Goal: Task Accomplishment & Management: Complete application form

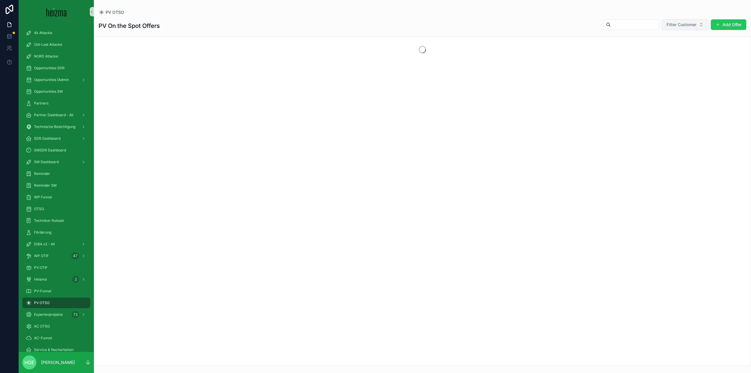
click at [679, 28] on button "Filter Customer" at bounding box center [685, 24] width 47 height 11
type input "******"
click at [655, 48] on span "[PERSON_NAME]" at bounding box center [670, 48] width 34 height 6
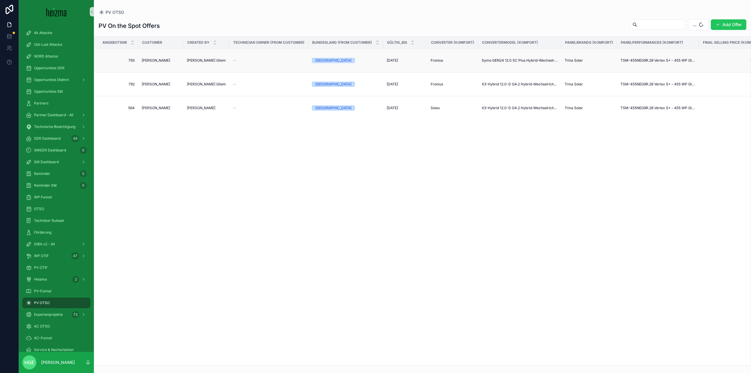
click at [157, 60] on span "[PERSON_NAME]" at bounding box center [156, 60] width 28 height 5
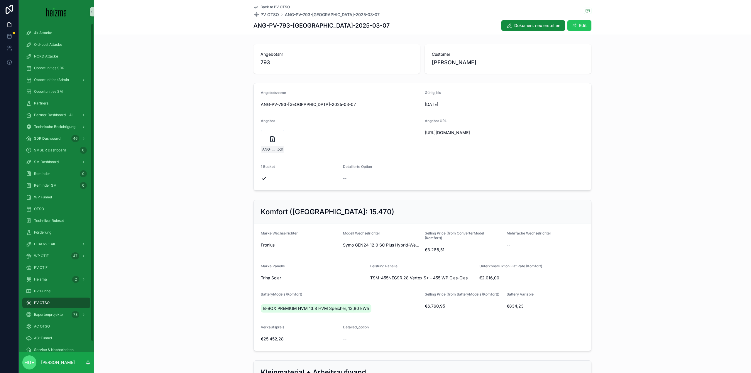
click at [63, 299] on div "PV OTSO" at bounding box center [56, 302] width 61 height 9
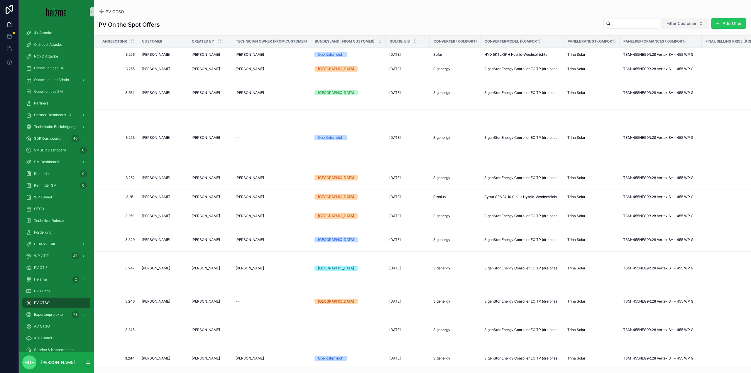
click at [668, 24] on span "Filter Customer" at bounding box center [682, 24] width 30 height 6
type input "**********"
click at [661, 47] on span "[PERSON_NAME]" at bounding box center [670, 47] width 34 height 6
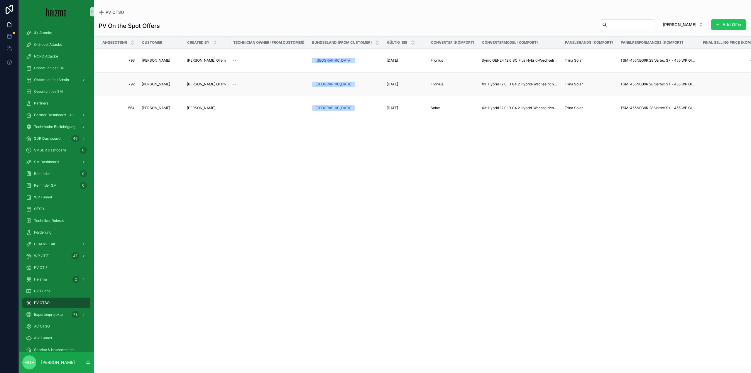
click at [159, 85] on span "[PERSON_NAME]" at bounding box center [156, 84] width 28 height 5
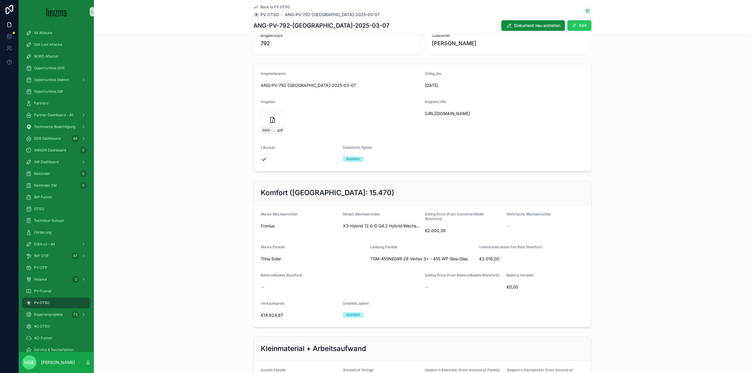
scroll to position [29, 0]
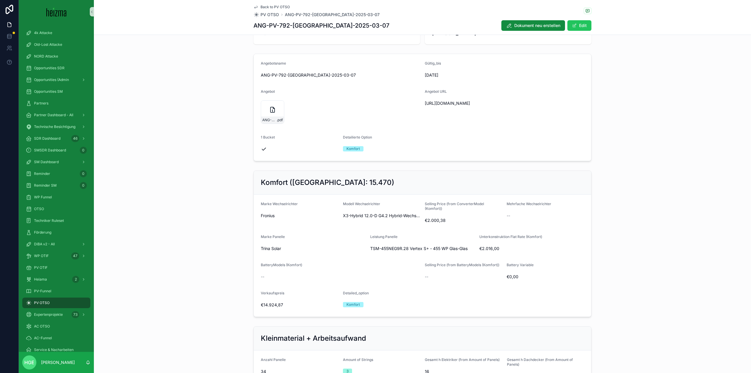
drag, startPoint x: 377, startPoint y: 288, endPoint x: 247, endPoint y: 350, distance: 143.6
click at [247, 350] on div "Kleinmaterial + Arbeitsaufwand Anzahl Panelle 34 Amount of Strings 3 Gesamt h E…" at bounding box center [423, 371] width 658 height 95
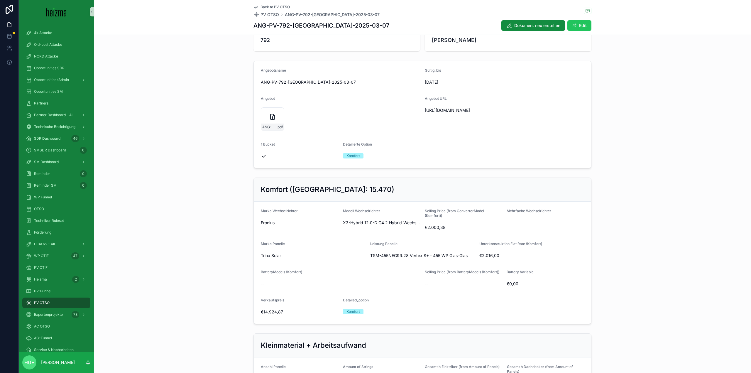
scroll to position [0, 0]
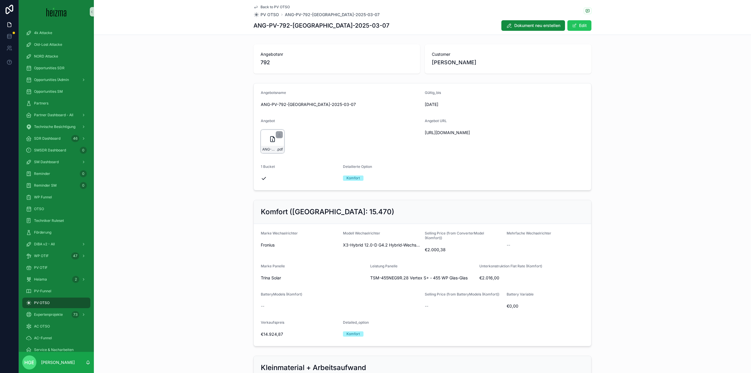
click at [264, 146] on div "ANG-PV-792-[GEOGRAPHIC_DATA]-2025-03-07 .pdf" at bounding box center [272, 149] width 23 height 7
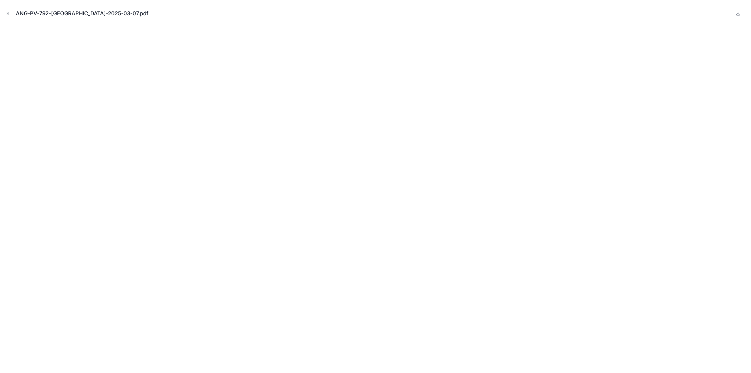
click at [6, 14] on icon "Close modal" at bounding box center [8, 13] width 4 height 4
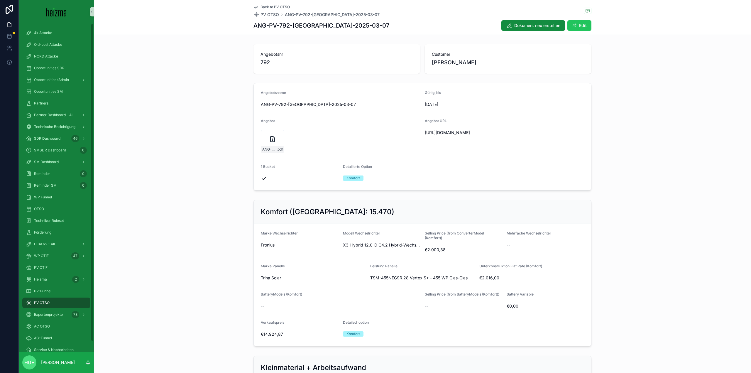
click at [63, 304] on div "PV OTSO" at bounding box center [56, 302] width 61 height 9
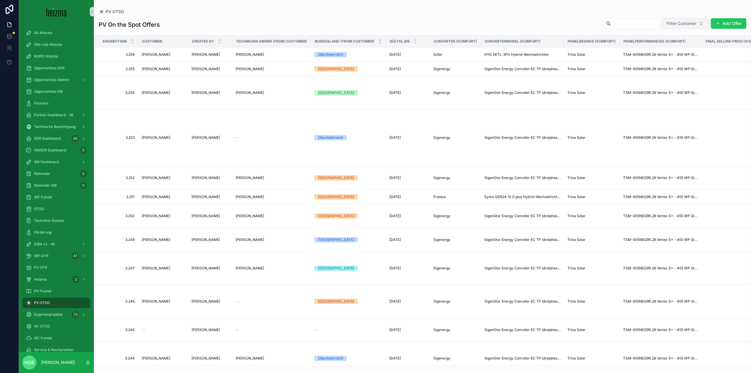
click at [679, 25] on span "Filter Customer" at bounding box center [682, 24] width 30 height 6
click at [715, 24] on button "Add Offer" at bounding box center [729, 23] width 36 height 11
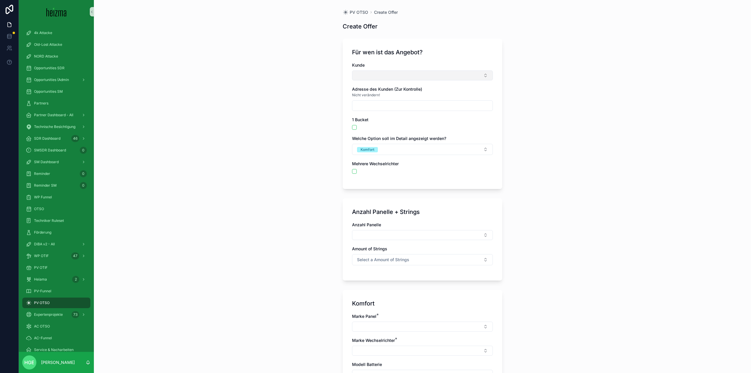
click at [375, 76] on button "Select Button" at bounding box center [422, 75] width 141 height 10
type input "****"
click at [384, 96] on span "[PERSON_NAME]" at bounding box center [371, 99] width 34 height 6
type input "**********"
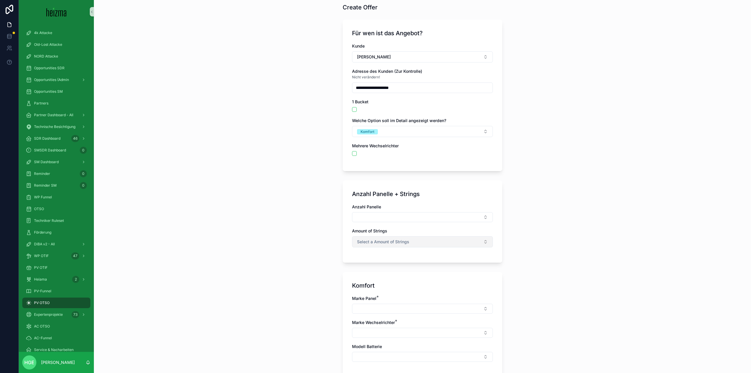
scroll to position [29, 0]
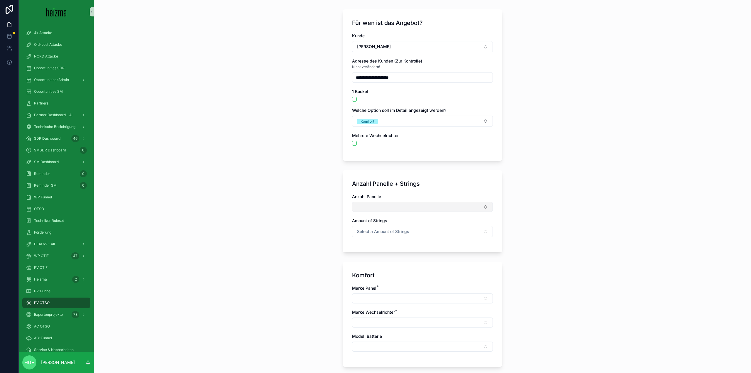
click at [397, 206] on button "Select Button" at bounding box center [422, 207] width 141 height 10
type input "**"
click at [272, 261] on div "**********" at bounding box center [423, 157] width 658 height 373
click at [394, 204] on button "Select Button" at bounding box center [422, 207] width 141 height 10
click at [375, 232] on div "34" at bounding box center [421, 229] width 138 height 9
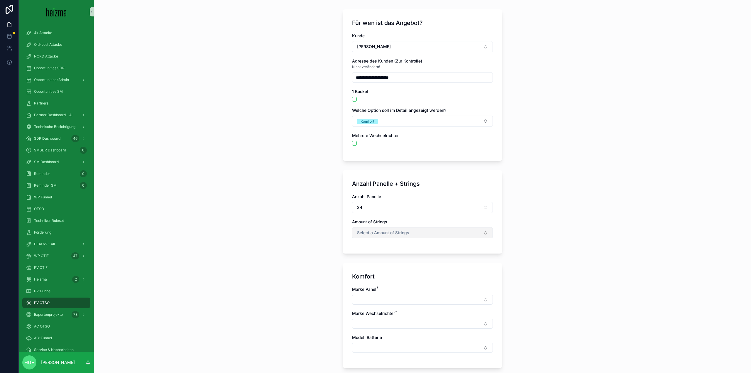
click at [375, 234] on span "Select a Amount of Strings" at bounding box center [383, 233] width 52 height 6
click at [364, 274] on div "3" at bounding box center [421, 273] width 138 height 9
click at [322, 294] on div "**********" at bounding box center [423, 157] width 658 height 373
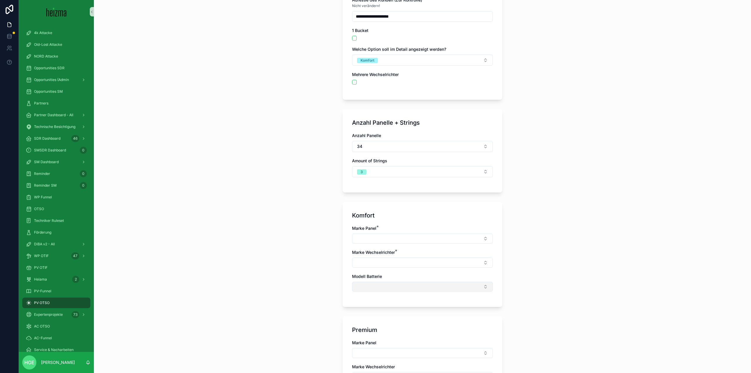
scroll to position [147, 0]
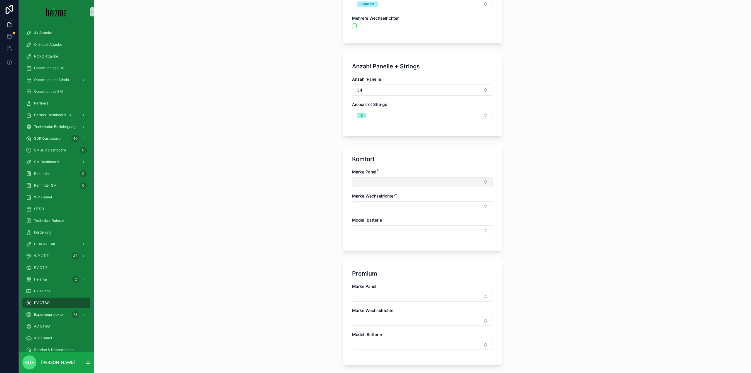
click at [369, 184] on button "Select Button" at bounding box center [422, 182] width 141 height 10
click at [375, 209] on div "Trina Solar" at bounding box center [421, 205] width 138 height 9
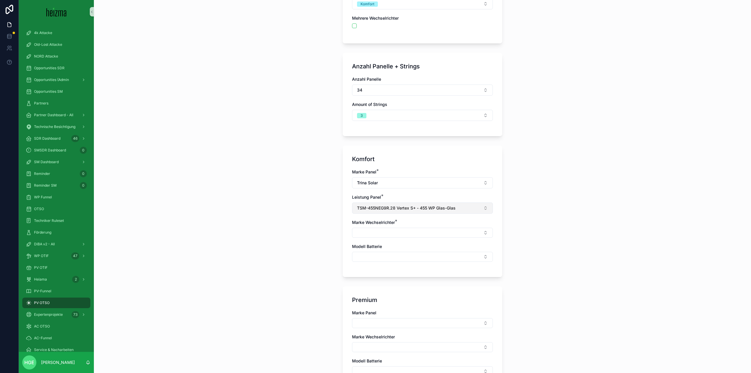
click at [375, 208] on span "TSM-455NEG9R.28 Vertex S+ - 455 WP Glas-Glas" at bounding box center [406, 208] width 99 height 6
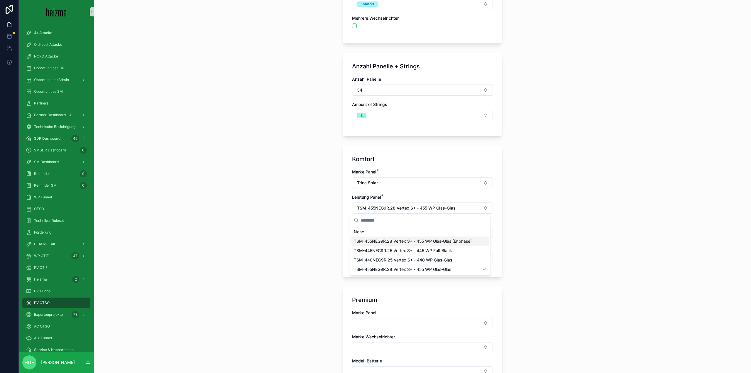
click at [267, 266] on div "**********" at bounding box center [423, 186] width 658 height 373
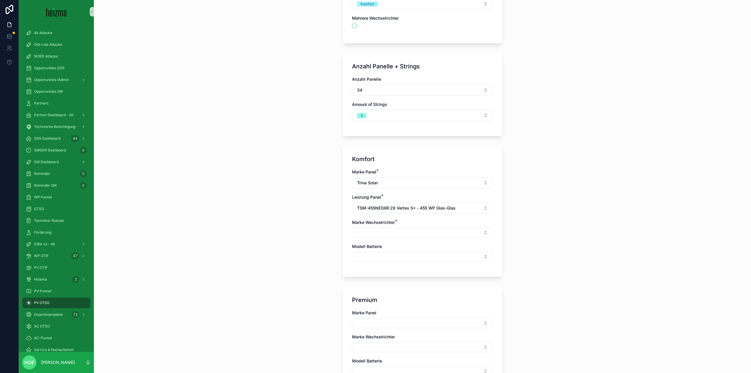
click at [359, 227] on div "Marke Wechselrichter *" at bounding box center [422, 229] width 141 height 18
click at [359, 233] on button "Select Button" at bounding box center [422, 233] width 141 height 10
click at [366, 302] on div "Solax" at bounding box center [421, 302] width 138 height 9
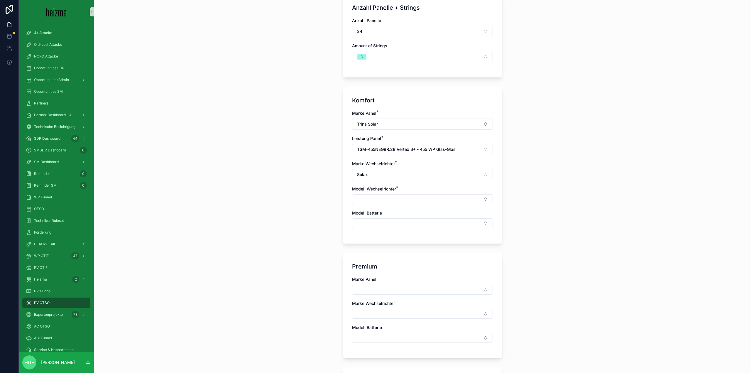
click at [368, 193] on div "Modell Wechselrichter *" at bounding box center [422, 195] width 141 height 18
click at [368, 200] on button "Select Button" at bounding box center [422, 199] width 141 height 10
click at [410, 197] on button "Select Button" at bounding box center [422, 199] width 141 height 10
click at [421, 197] on button "Select Button" at bounding box center [422, 199] width 141 height 10
click at [455, 196] on button "Select Button" at bounding box center [422, 199] width 141 height 10
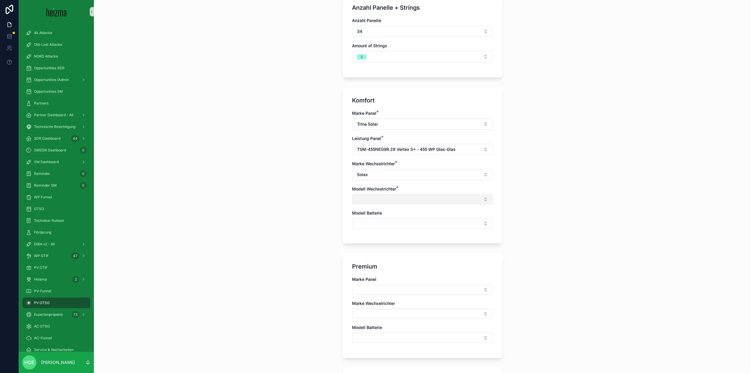
click at [450, 204] on button "Select Button" at bounding box center [422, 199] width 141 height 10
click at [409, 213] on input "scrollable content" at bounding box center [424, 211] width 126 height 11
click at [383, 213] on input "scrollable content" at bounding box center [424, 211] width 126 height 11
click at [379, 213] on input "scrollable content" at bounding box center [424, 211] width 126 height 11
click at [378, 213] on input "scrollable content" at bounding box center [424, 211] width 126 height 11
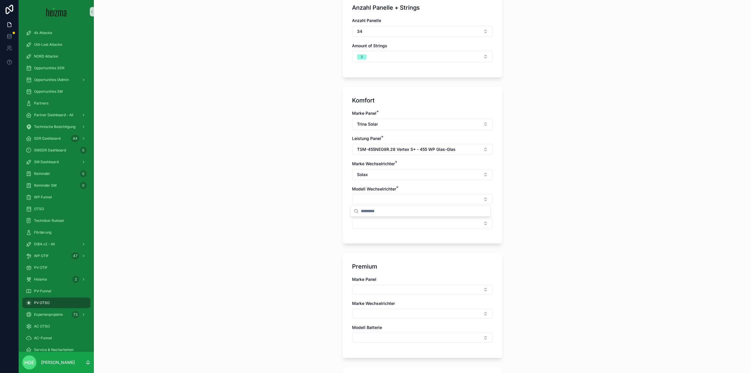
click at [378, 212] on input "scrollable content" at bounding box center [424, 211] width 126 height 11
click at [378, 211] on input "scrollable content" at bounding box center [424, 211] width 126 height 11
click at [323, 187] on div "**********" at bounding box center [423, 186] width 658 height 373
click at [334, 188] on div "**********" at bounding box center [423, 186] width 658 height 373
click at [338, 183] on div "**********" at bounding box center [422, 208] width 169 height 826
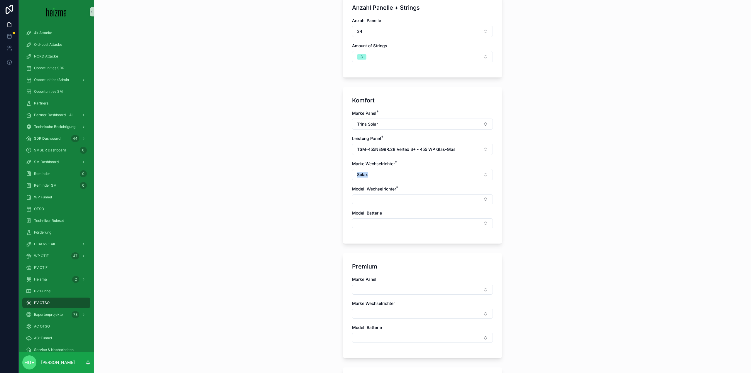
click at [319, 186] on div "**********" at bounding box center [423, 186] width 658 height 373
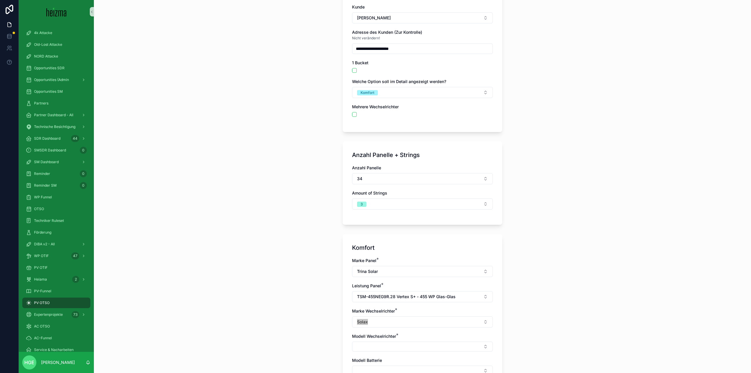
scroll to position [29, 0]
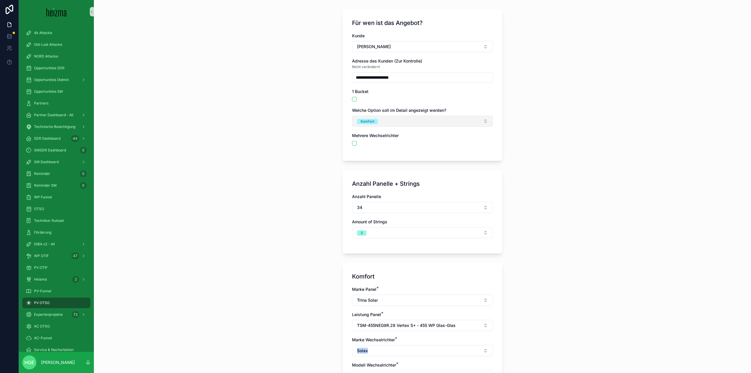
click at [372, 120] on div "Komfort" at bounding box center [368, 121] width 14 height 5
click at [375, 156] on div "Sparfuchs" at bounding box center [421, 153] width 138 height 9
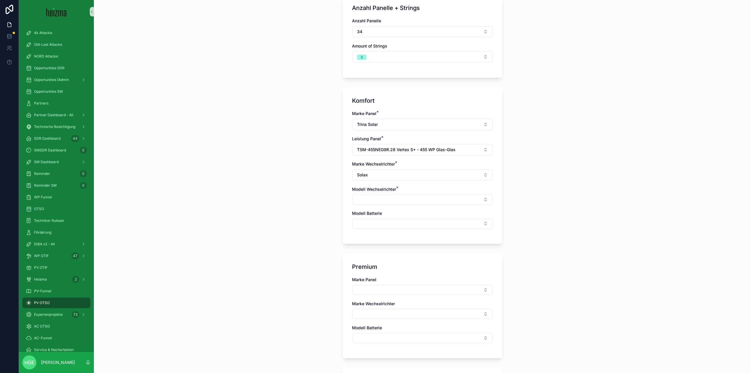
scroll to position [205, 0]
click at [385, 171] on button "Solax" at bounding box center [422, 174] width 141 height 11
click at [377, 253] on div "Solax" at bounding box center [421, 254] width 138 height 9
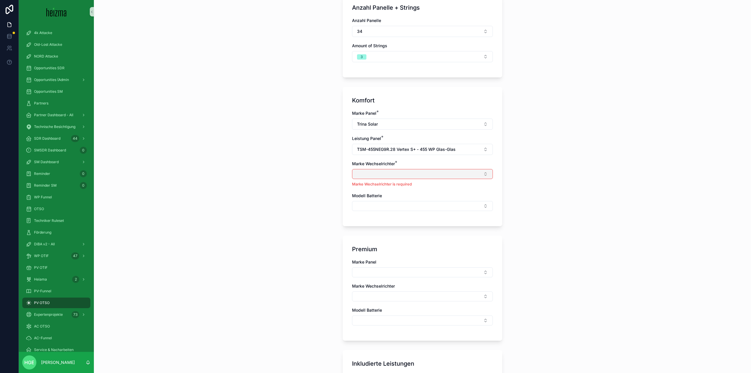
click at [379, 172] on button "Select Button" at bounding box center [422, 174] width 141 height 10
click at [379, 245] on div "Solax" at bounding box center [421, 244] width 138 height 9
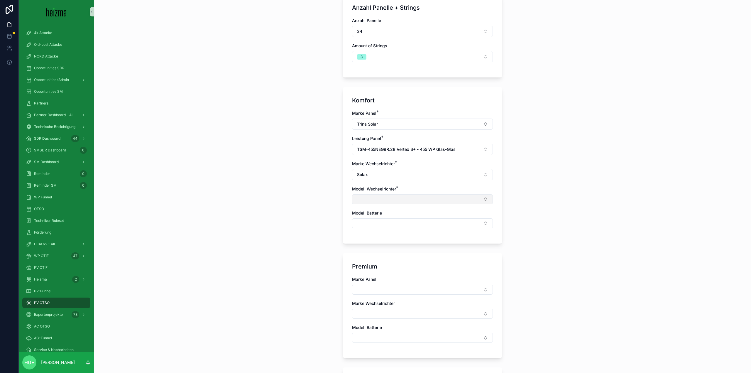
click at [381, 201] on button "Select Button" at bounding box center [422, 199] width 141 height 10
click at [67, 305] on div "PV OTSO" at bounding box center [56, 302] width 61 height 9
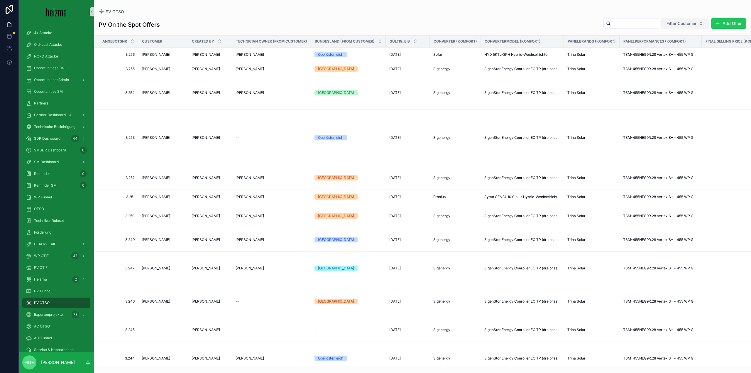
click at [685, 23] on span "Filter Customer" at bounding box center [682, 24] width 30 height 6
type input "****"
click at [674, 54] on span "[PERSON_NAME]" at bounding box center [670, 57] width 34 height 6
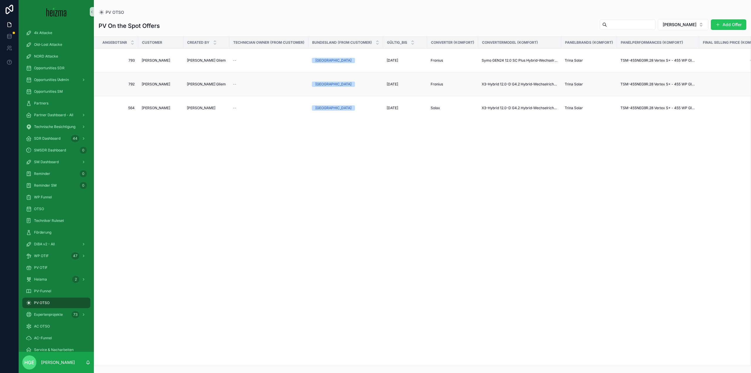
click at [159, 84] on span "[PERSON_NAME]" at bounding box center [156, 84] width 28 height 5
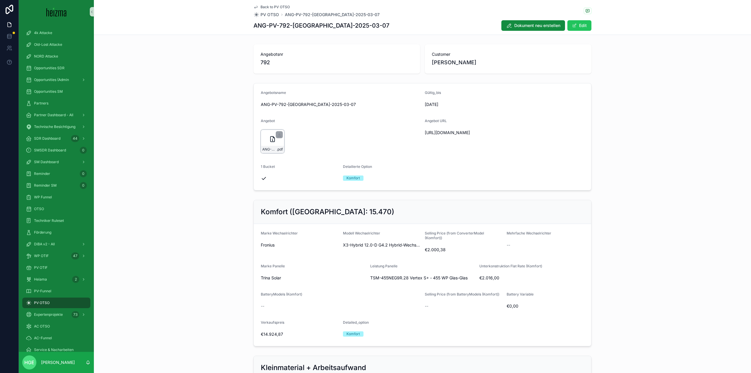
click at [264, 144] on div "ANG-PV-792-[GEOGRAPHIC_DATA]-2025-03-07 .pdf" at bounding box center [272, 141] width 23 height 23
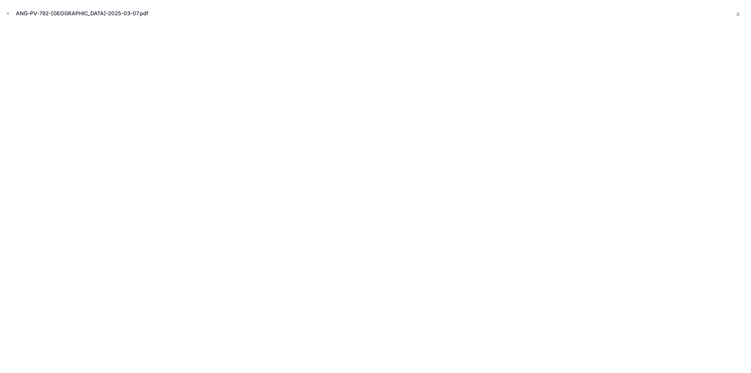
drag, startPoint x: 7, startPoint y: 14, endPoint x: 215, endPoint y: 43, distance: 209.8
click at [7, 14] on icon "Close modal" at bounding box center [8, 13] width 4 height 4
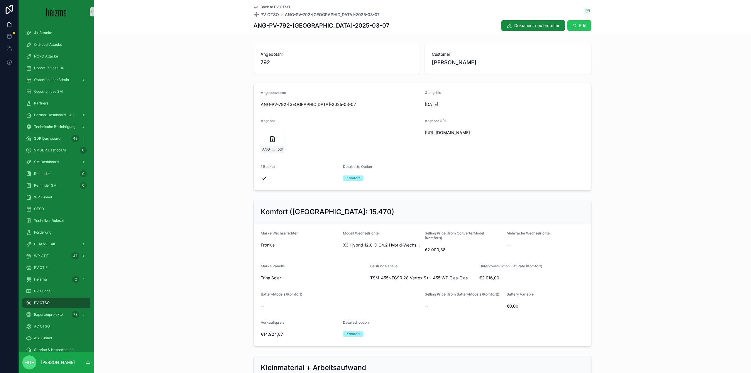
click at [261, 7] on span "Back to PV OTSO" at bounding box center [275, 7] width 29 height 5
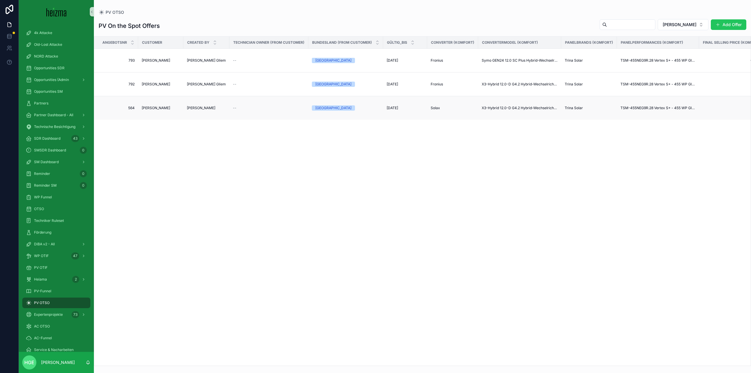
click at [193, 109] on span "[PERSON_NAME]" at bounding box center [201, 108] width 28 height 5
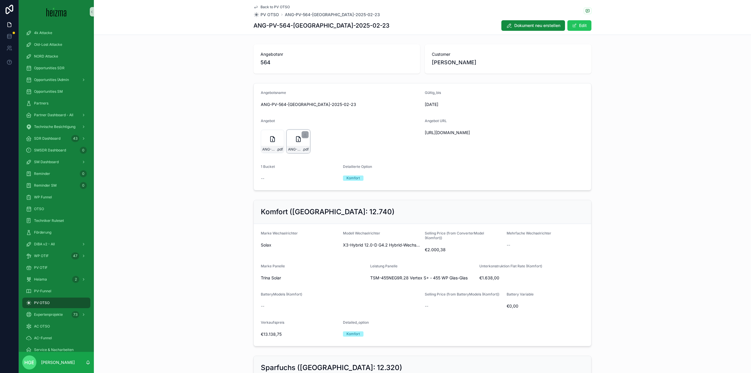
click at [290, 145] on div "ANG-PV-564-[GEOGRAPHIC_DATA]-2025-02-23 .pdf" at bounding box center [298, 141] width 23 height 23
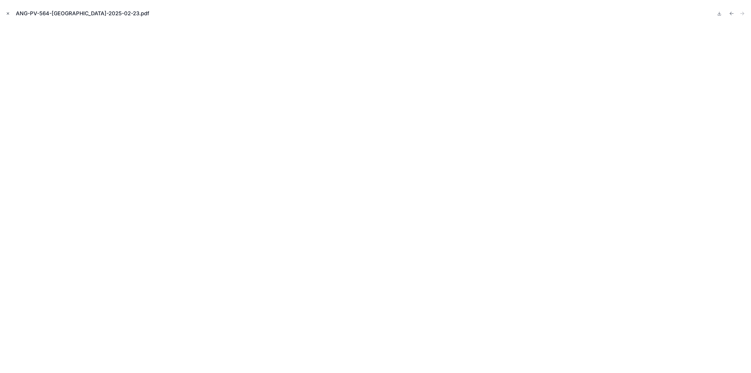
click at [7, 11] on icon "Close modal" at bounding box center [8, 13] width 4 height 4
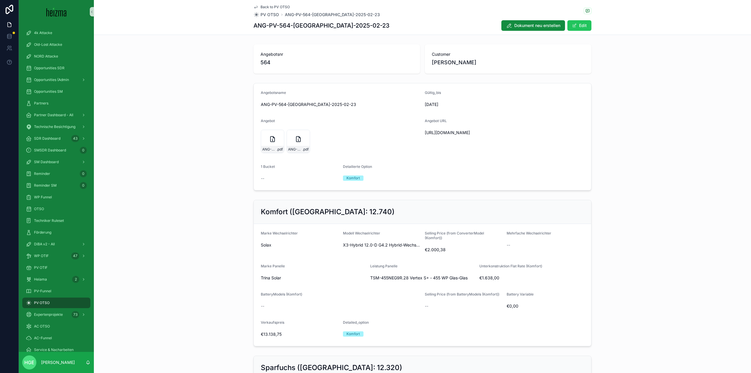
click at [264, 5] on span "Back to PV OTSO" at bounding box center [275, 7] width 29 height 5
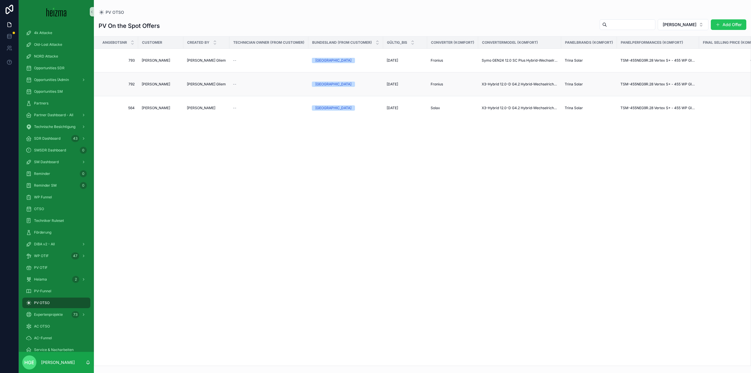
click at [191, 86] on span "[PERSON_NAME] Gliem" at bounding box center [206, 84] width 39 height 5
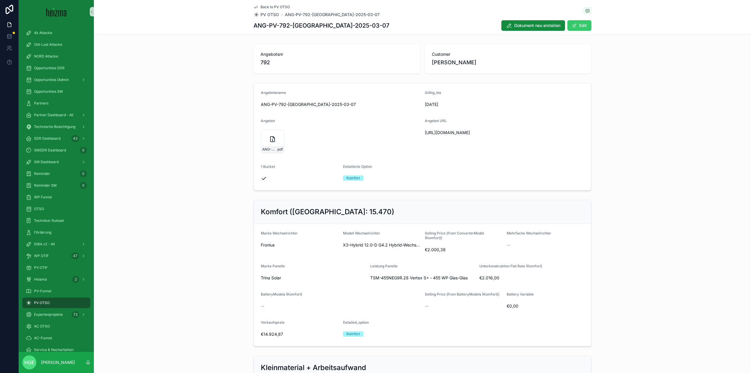
click at [574, 23] on button "Edit" at bounding box center [580, 25] width 24 height 11
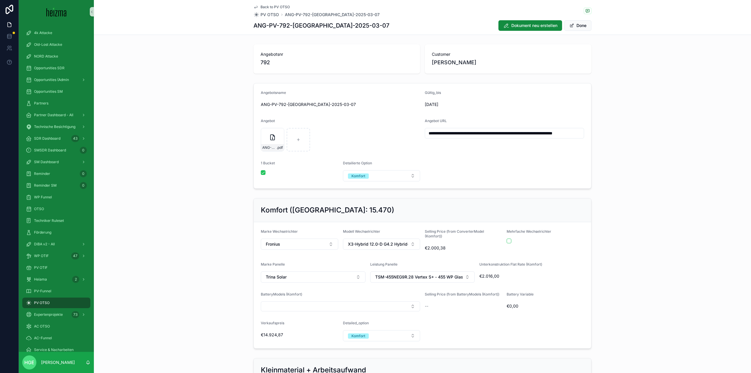
scroll to position [0, 38]
drag, startPoint x: 425, startPoint y: 133, endPoint x: 641, endPoint y: 124, distance: 216.5
click at [641, 124] on div "**********" at bounding box center [423, 136] width 658 height 110
click at [213, 74] on div "Angebotsnr 792 Customer [PERSON_NAME]" at bounding box center [423, 59] width 658 height 34
